Goal: Obtain resource: Obtain resource

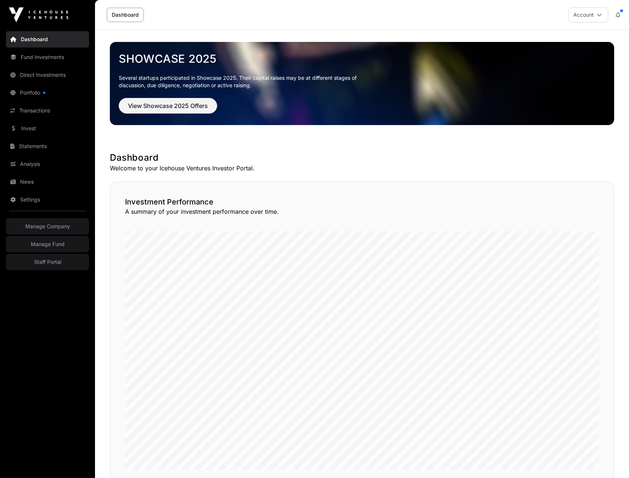
click at [28, 151] on link "Statements" at bounding box center [47, 146] width 83 height 16
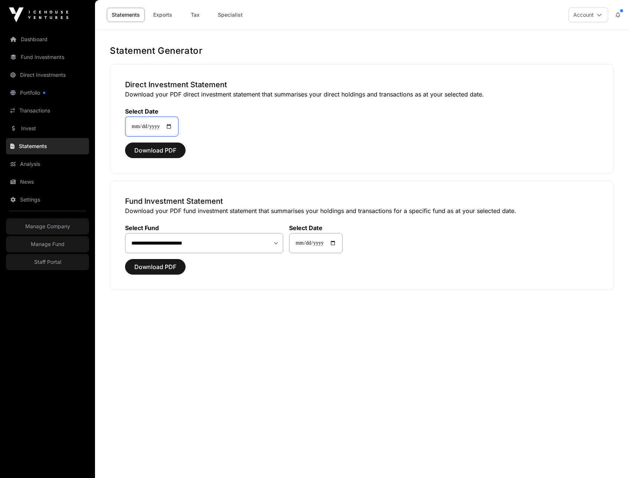
click at [175, 125] on input "**********" at bounding box center [151, 127] width 53 height 20
click at [224, 89] on h3 "Direct Investment Statement" at bounding box center [362, 84] width 474 height 10
click at [150, 149] on span "Download PDF" at bounding box center [155, 150] width 42 height 9
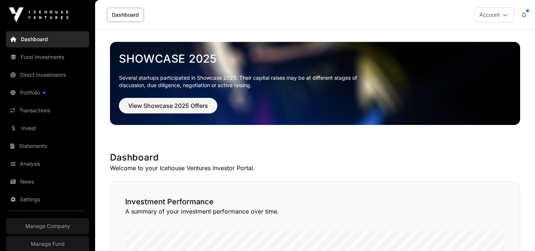
click at [41, 76] on link "Direct Investments" at bounding box center [47, 75] width 83 height 16
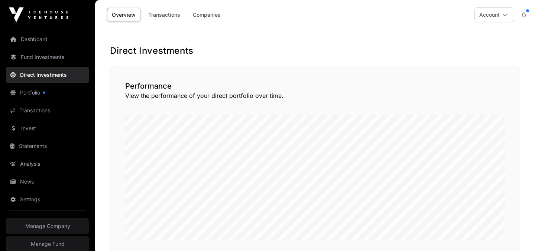
click at [198, 13] on link "Companies" at bounding box center [207, 15] width 38 height 14
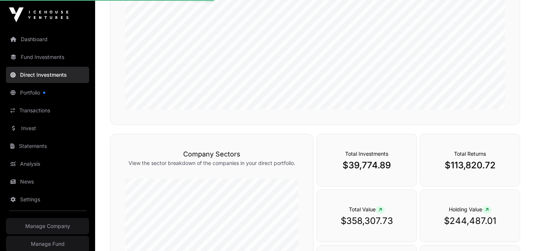
scroll to position [131, 0]
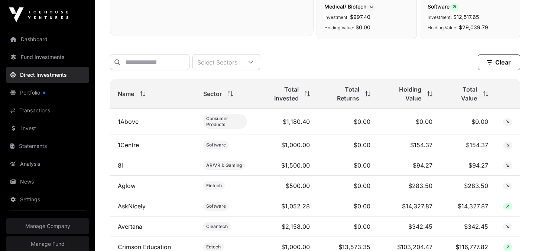
scroll to position [306, 0]
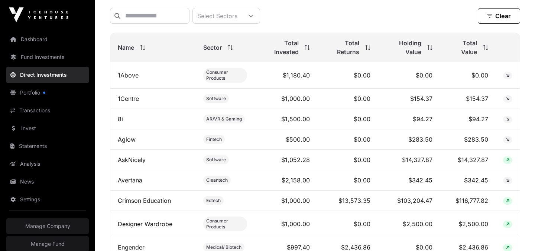
click at [147, 203] on link "Crimson Education" at bounding box center [144, 200] width 53 height 7
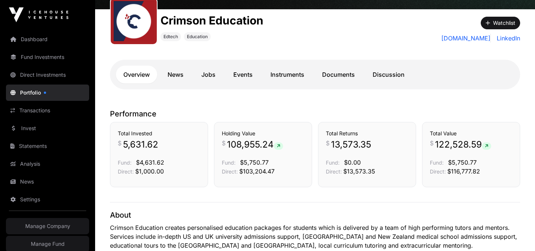
scroll to position [109, 0]
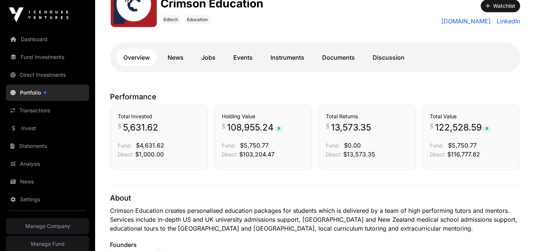
click at [244, 57] on link "Events" at bounding box center [243, 58] width 34 height 18
